Goal: Task Accomplishment & Management: Use online tool/utility

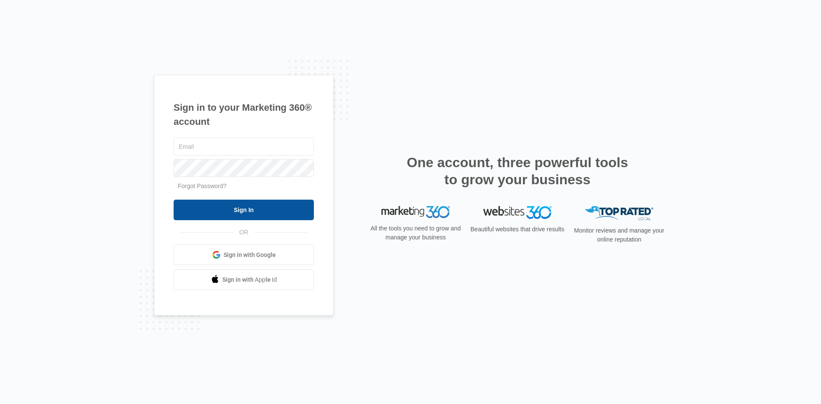
type input "[EMAIL_ADDRESS][DOMAIN_NAME]"
click at [233, 215] on input "Sign In" at bounding box center [244, 210] width 140 height 21
